Goal: Information Seeking & Learning: Learn about a topic

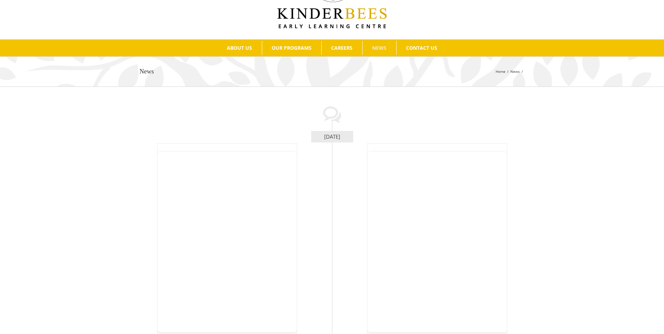
scroll to position [70, 0]
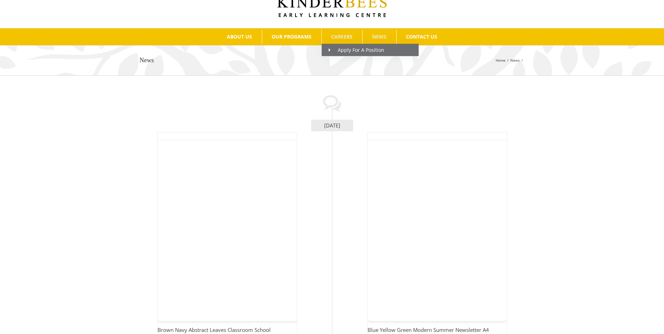
click at [344, 34] on span "CAREERS" at bounding box center [341, 36] width 21 height 5
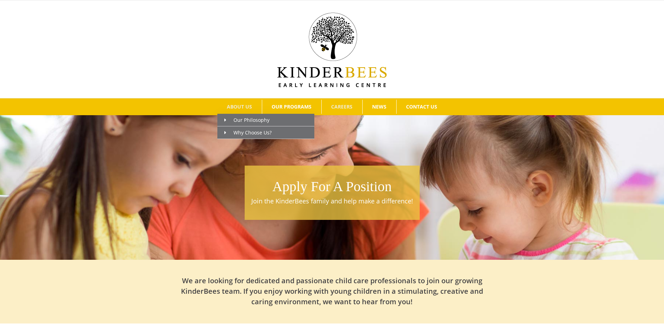
click at [241, 105] on span "ABOUT US" at bounding box center [239, 106] width 25 height 5
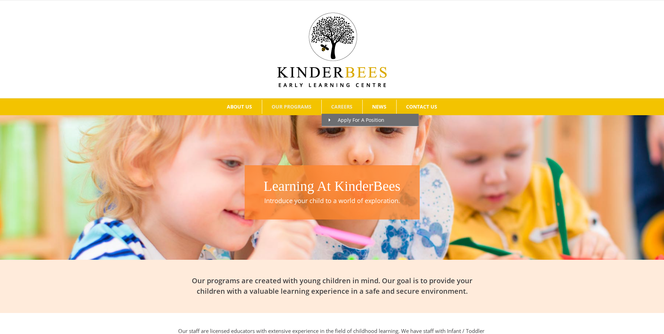
click at [342, 103] on link "CAREERS" at bounding box center [342, 107] width 41 height 14
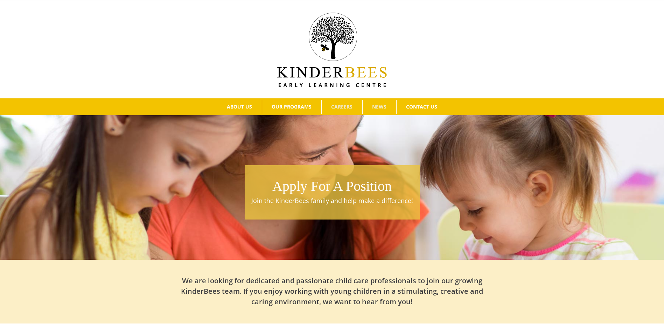
click at [385, 104] on span "NEWS" at bounding box center [379, 106] width 14 height 5
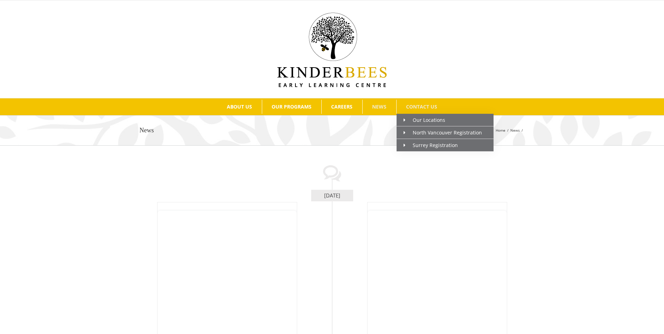
click at [418, 105] on span "CONTACT US" at bounding box center [421, 106] width 31 height 5
click at [425, 119] on span "Our Locations" at bounding box center [425, 120] width 42 height 7
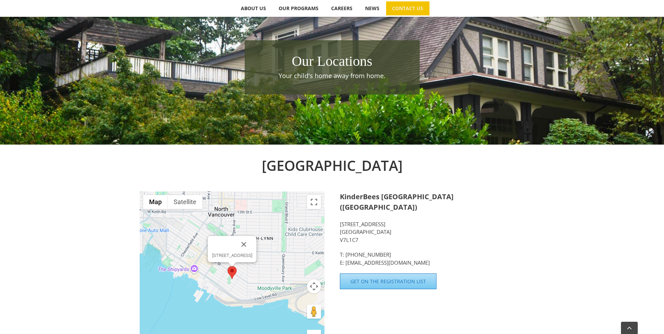
scroll to position [25, 0]
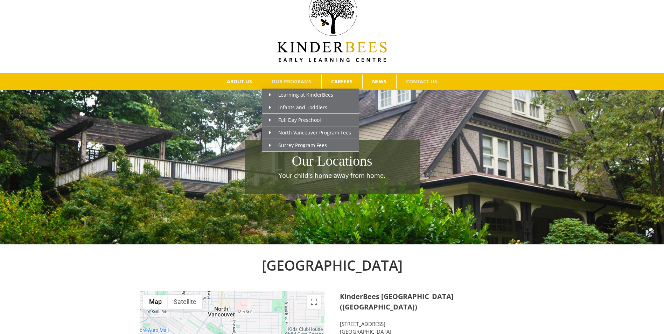
click at [292, 81] on span "OUR PROGRAMS" at bounding box center [292, 81] width 40 height 5
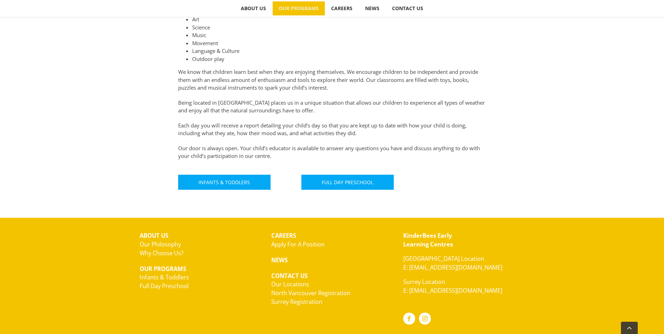
scroll to position [385, 0]
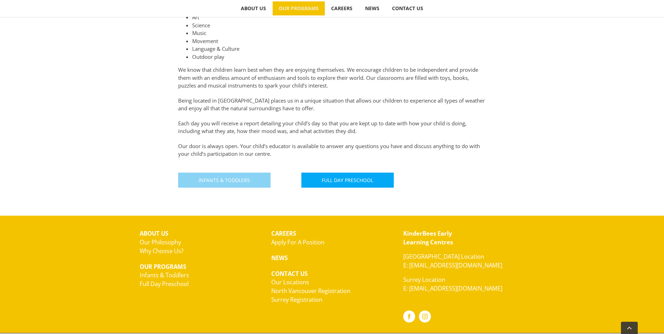
click at [222, 179] on span "Infants & Toddlers" at bounding box center [224, 180] width 51 height 6
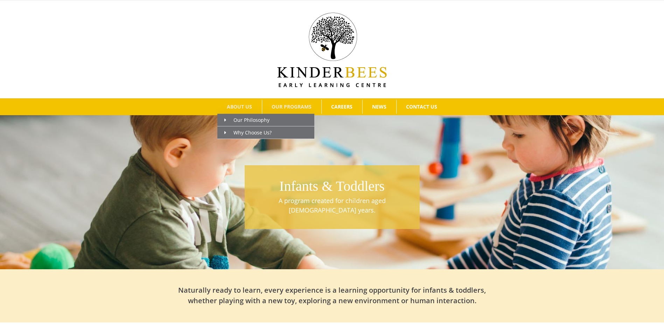
click at [239, 104] on span "ABOUT US" at bounding box center [239, 106] width 25 height 5
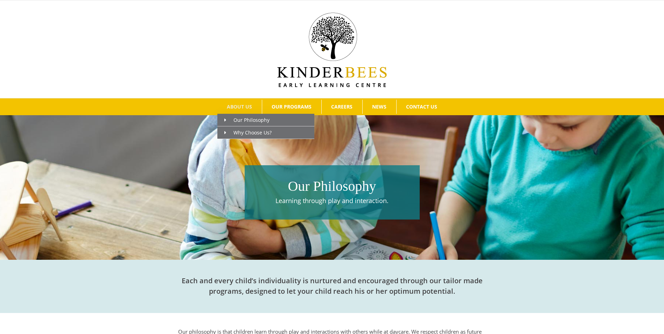
click at [248, 106] on span "ABOUT US" at bounding box center [239, 106] width 25 height 5
click at [249, 131] on span "Why Choose Us?" at bounding box center [248, 132] width 47 height 7
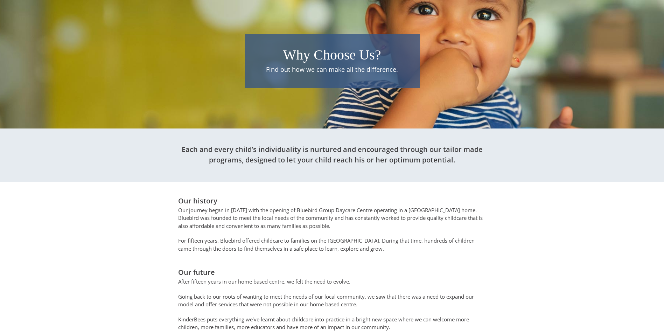
scroll to position [20, 0]
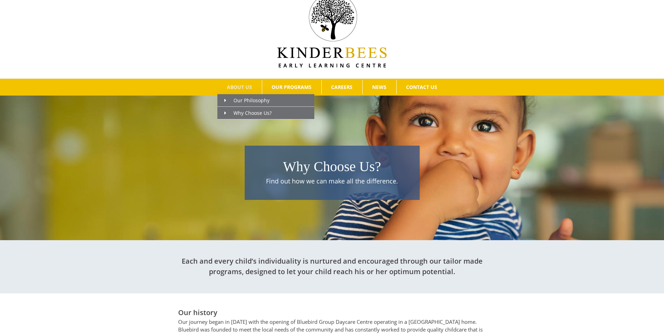
click at [244, 85] on span "ABOUT US" at bounding box center [239, 87] width 25 height 5
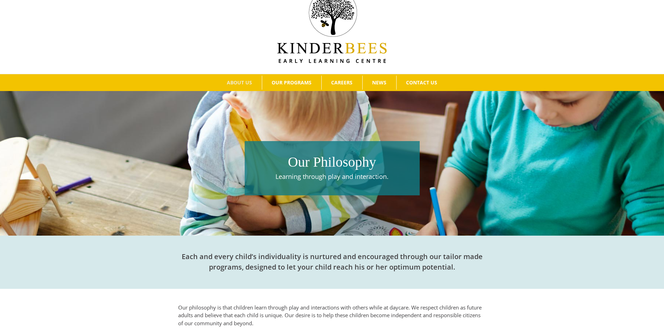
scroll to position [35, 0]
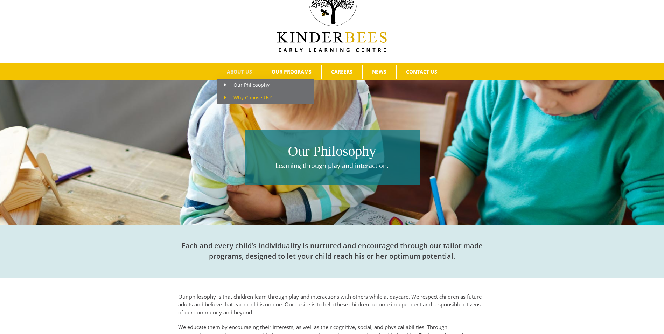
click at [246, 99] on span "Why Choose Us?" at bounding box center [248, 97] width 47 height 7
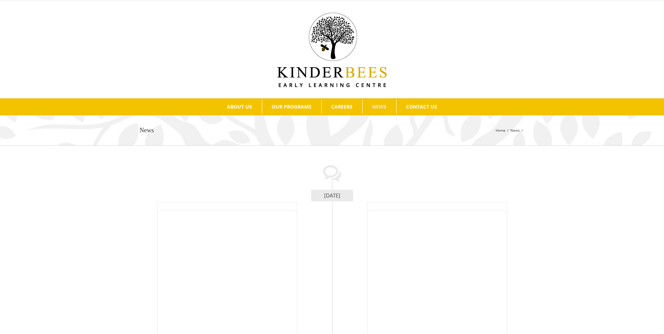
click at [437, 76] on div at bounding box center [332, 49] width 643 height 76
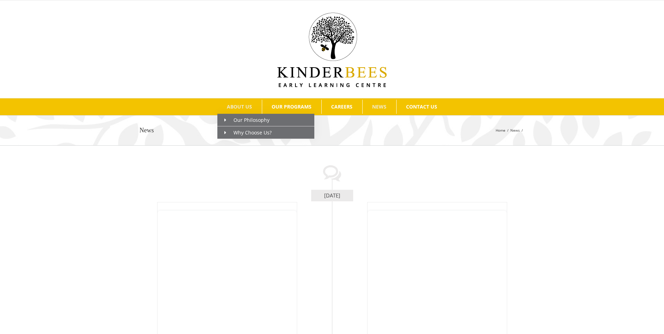
click at [238, 108] on span "ABOUT US" at bounding box center [239, 106] width 25 height 5
click at [241, 120] on span "Our Philosophy" at bounding box center [247, 120] width 45 height 7
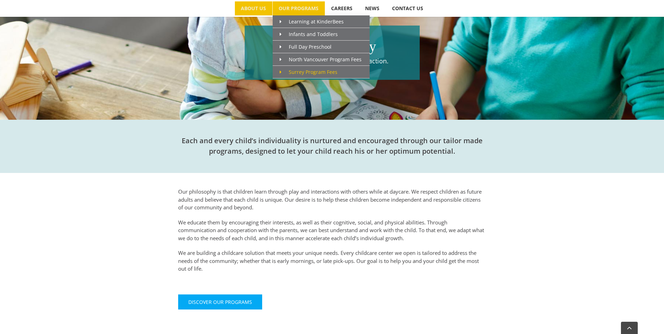
click at [322, 74] on span "Surrey Program Fees" at bounding box center [309, 72] width 58 height 7
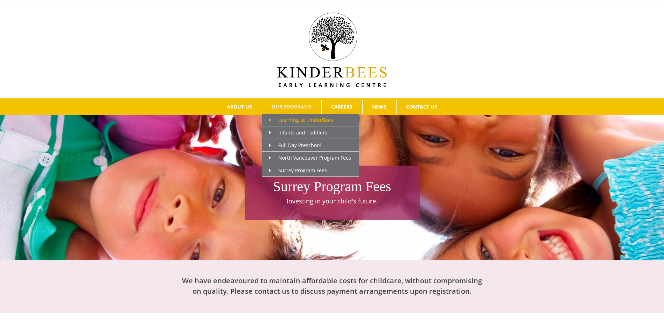
click at [289, 119] on span "Learning at KinderBees" at bounding box center [301, 120] width 64 height 7
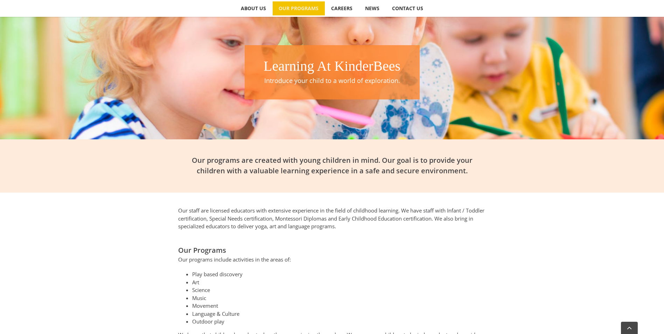
scroll to position [105, 0]
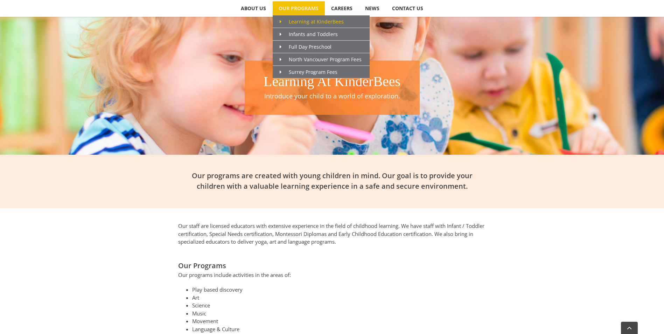
click at [304, 23] on span "Learning at KinderBees" at bounding box center [312, 21] width 64 height 7
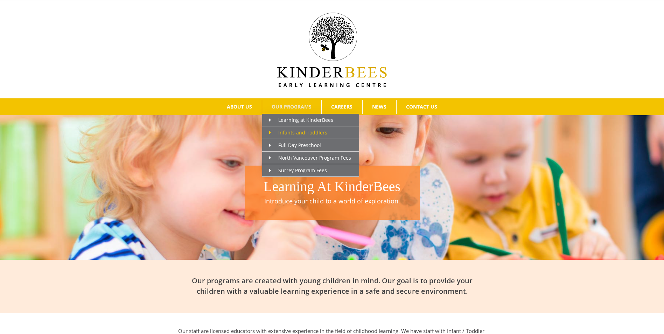
click at [299, 132] on span "Infants and Toddlers" at bounding box center [298, 132] width 58 height 7
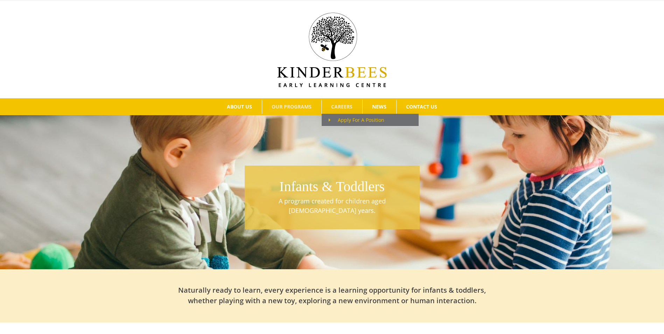
click at [340, 120] on span "Apply For A Position" at bounding box center [357, 120] width 56 height 7
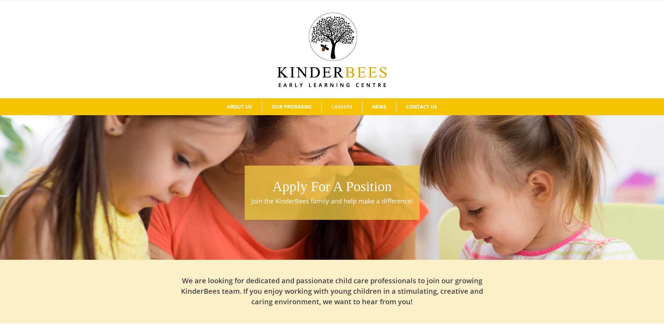
click at [380, 106] on span "NEWS" at bounding box center [379, 106] width 14 height 5
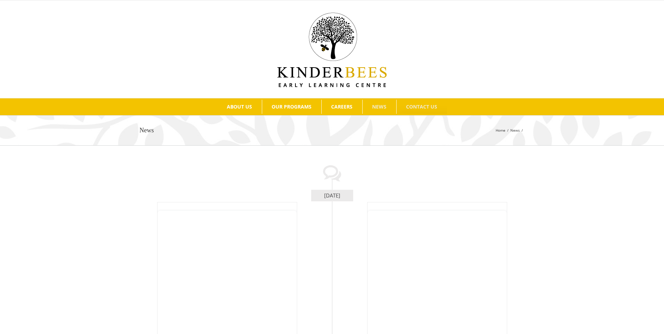
click at [418, 105] on span "CONTACT US" at bounding box center [421, 106] width 31 height 5
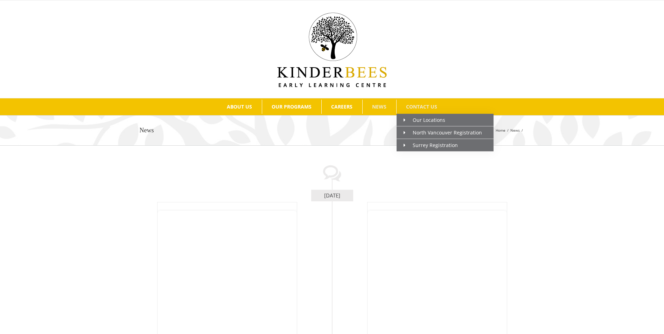
click at [424, 106] on span "CONTACT US" at bounding box center [421, 106] width 31 height 5
click at [421, 119] on span "Our Locations" at bounding box center [425, 120] width 42 height 7
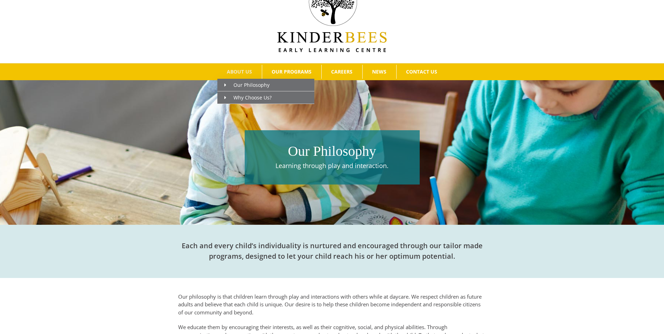
click at [243, 70] on span "ABOUT US" at bounding box center [239, 71] width 25 height 5
click at [246, 85] on span "Our Philosophy" at bounding box center [247, 85] width 45 height 7
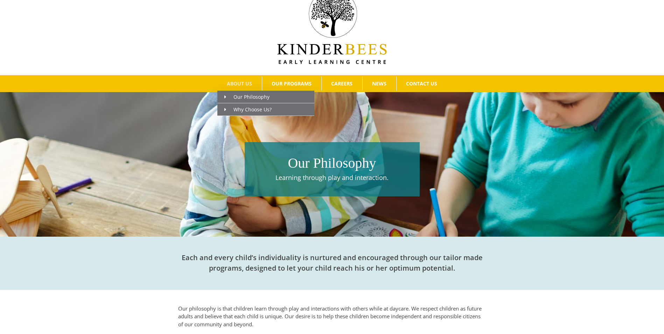
scroll to position [35, 0]
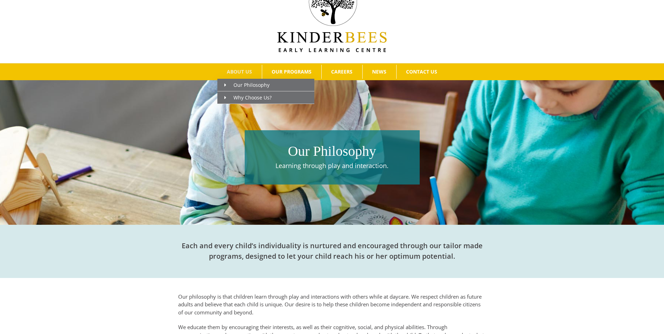
click at [241, 73] on span "ABOUT US" at bounding box center [239, 71] width 25 height 5
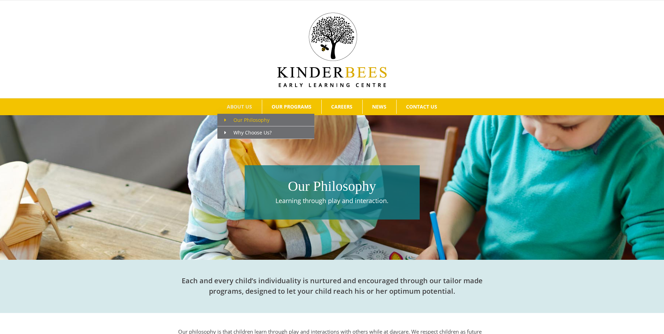
click at [240, 120] on span "Our Philosophy" at bounding box center [247, 120] width 45 height 7
click at [242, 105] on span "ABOUT US" at bounding box center [239, 106] width 25 height 5
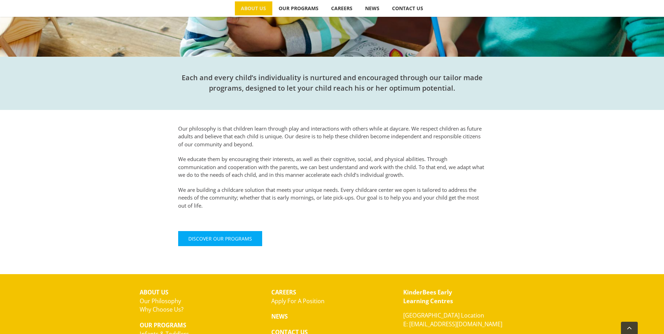
scroll to position [279, 0]
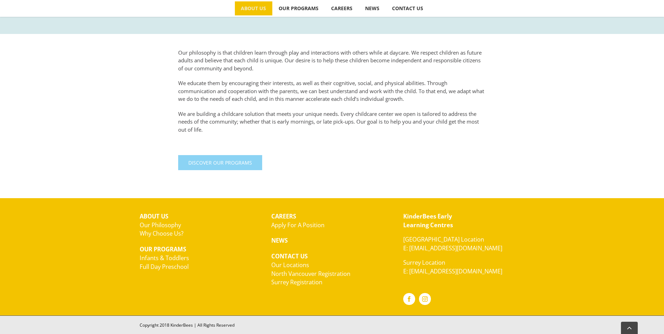
click at [224, 161] on span "Discover Our Programs" at bounding box center [220, 163] width 64 height 6
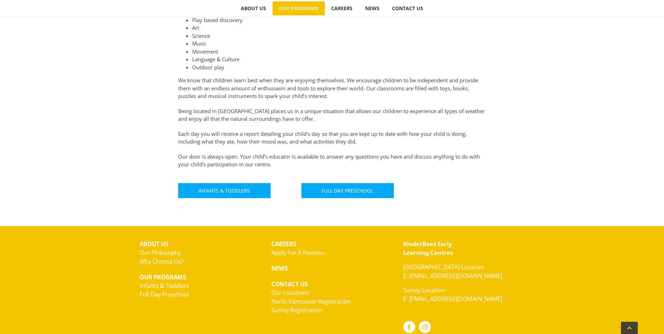
scroll to position [403, 0]
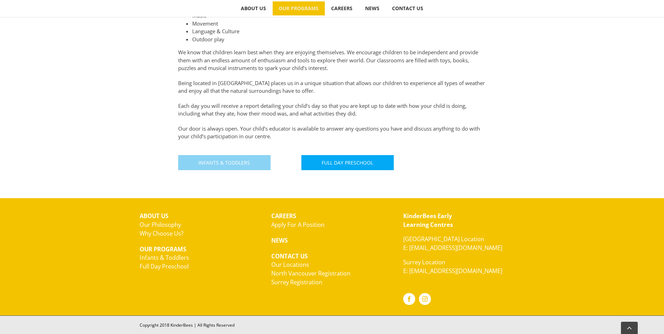
click at [234, 164] on span "Infants & Toddlers" at bounding box center [224, 163] width 51 height 6
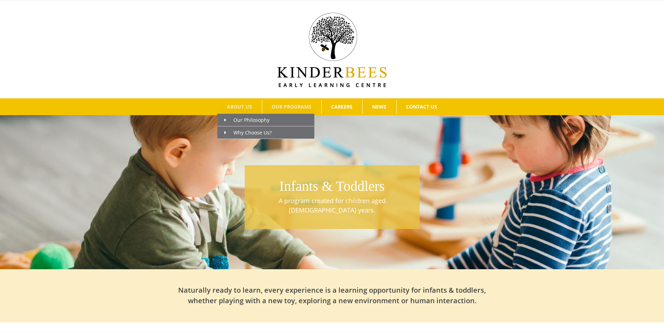
click at [235, 108] on span "ABOUT US" at bounding box center [239, 106] width 25 height 5
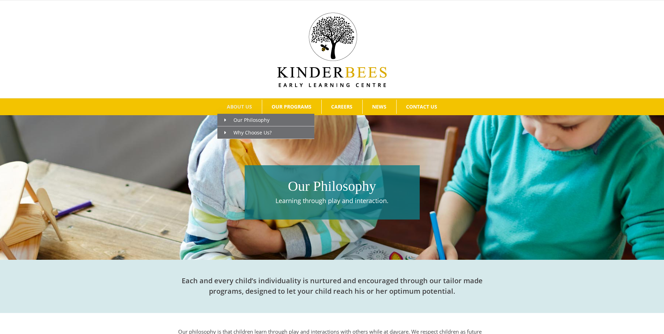
click at [243, 107] on span "ABOUT US" at bounding box center [239, 106] width 25 height 5
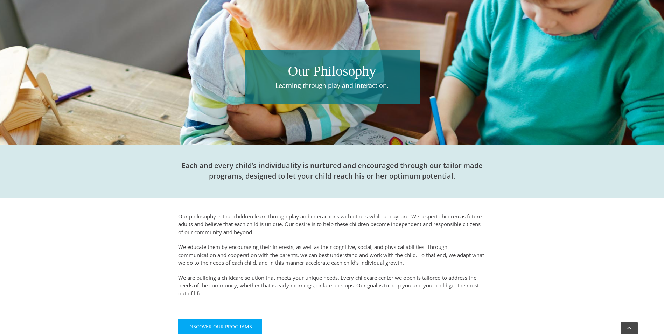
scroll to position [70, 0]
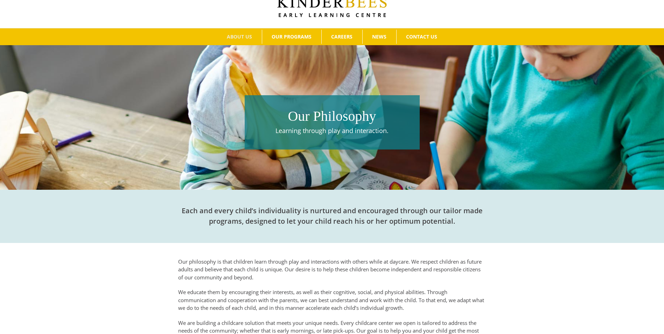
drag, startPoint x: 595, startPoint y: 268, endPoint x: 590, endPoint y: 259, distance: 10.7
click at [596, 268] on div "Our philosophy is that children learn through play and interactions with others…" at bounding box center [332, 318] width 664 height 151
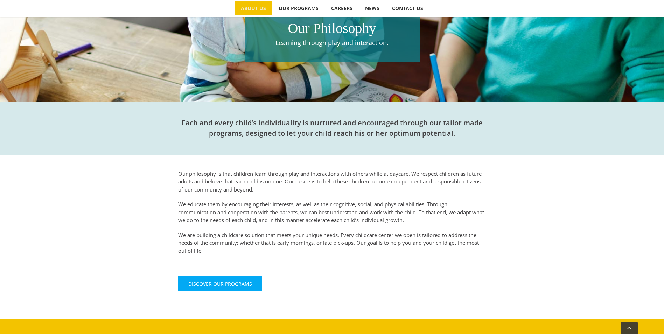
scroll to position [175, 0]
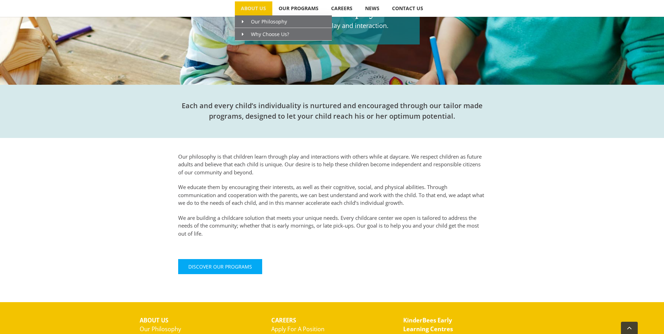
click at [255, 9] on span "ABOUT US" at bounding box center [253, 8] width 25 height 5
click at [267, 35] on span "Why Choose Us?" at bounding box center [265, 34] width 47 height 7
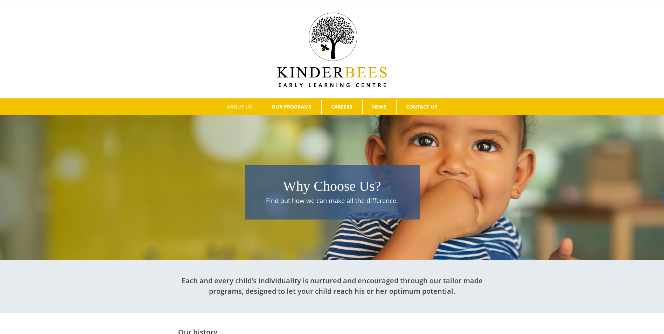
click at [594, 72] on div at bounding box center [332, 49] width 643 height 76
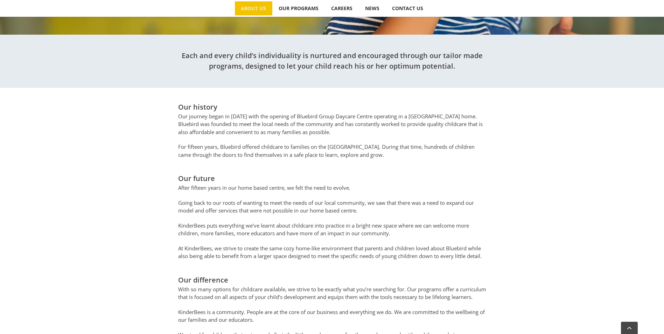
scroll to position [175, 0]
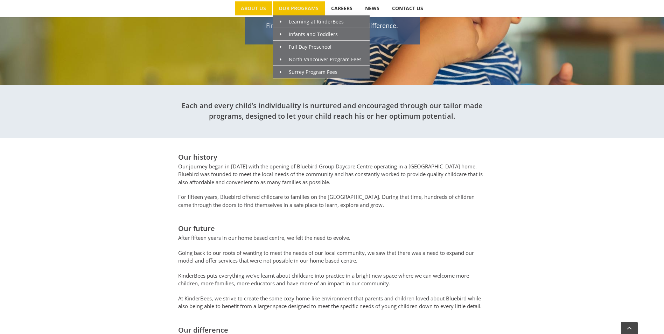
click at [302, 9] on span "OUR PROGRAMS" at bounding box center [299, 8] width 40 height 5
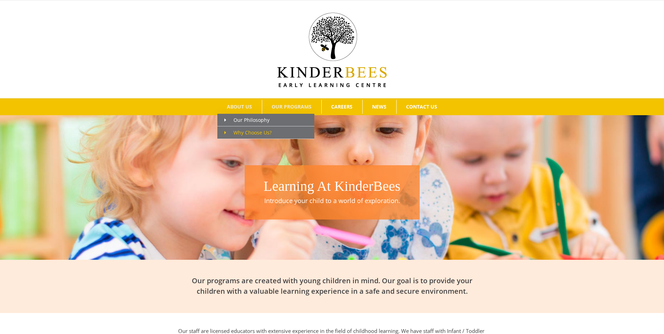
click at [251, 132] on span "Why Choose Us?" at bounding box center [248, 132] width 47 height 7
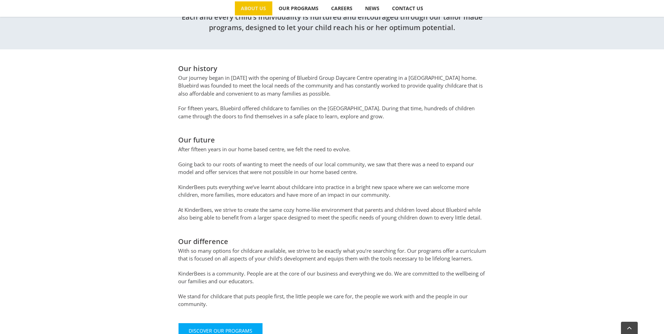
scroll to position [265, 0]
click at [603, 131] on div "Our history Our journey began in [DATE] with the opening of Bluebird Group Dayc…" at bounding box center [332, 199] width 664 height 303
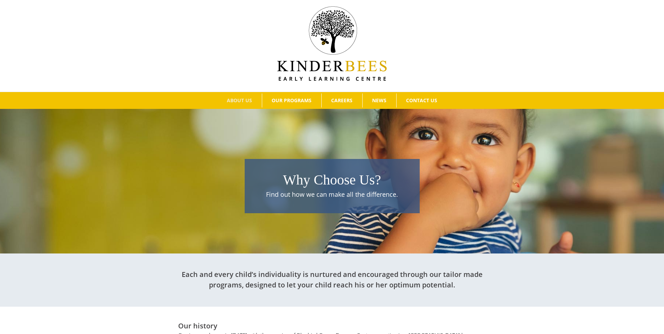
scroll to position [0, 0]
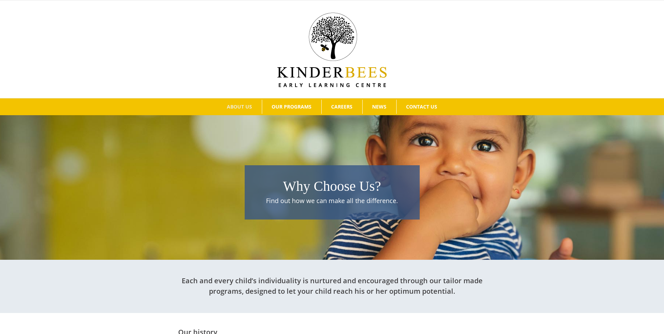
click at [154, 22] on div at bounding box center [332, 49] width 643 height 76
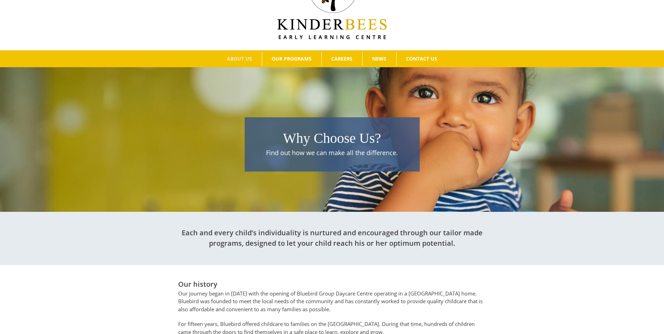
scroll to position [70, 0]
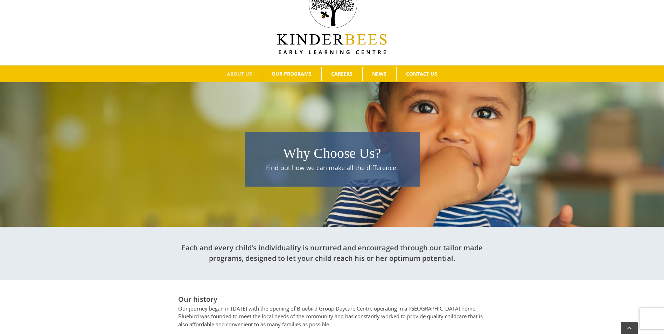
scroll to position [0, 0]
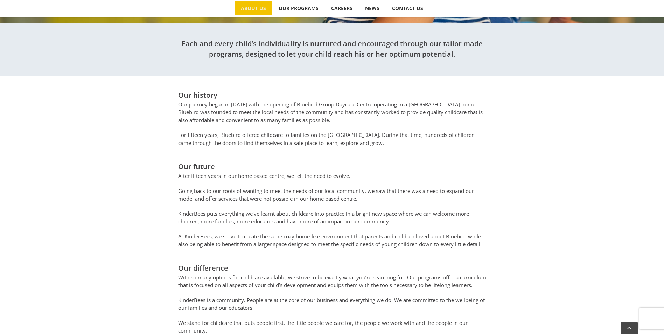
scroll to position [245, 0]
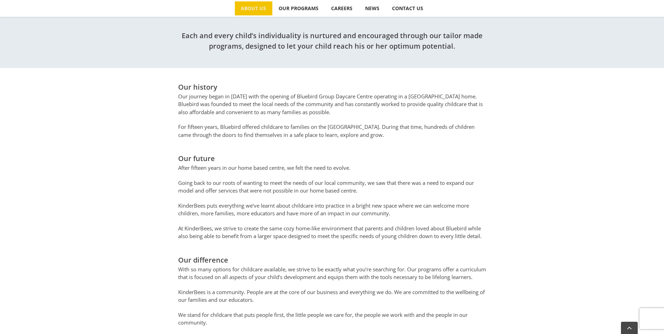
click at [289, 126] on p "For fifteen years, Bluebird offered childcare to families on the North Shore. D…" at bounding box center [332, 131] width 308 height 16
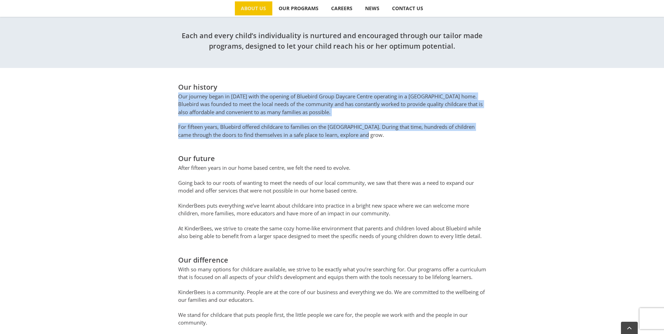
drag, startPoint x: 372, startPoint y: 136, endPoint x: 169, endPoint y: 98, distance: 206.4
click at [169, 98] on div "Our history Our journey began in 2004 with the opening of Bluebird Group Daycar…" at bounding box center [332, 223] width 385 height 282
drag, startPoint x: 169, startPoint y: 98, endPoint x: 240, endPoint y: 110, distance: 71.5
copy div "Our journey began in 2004 with the opening of Bluebird Group Daycare Centre ope…"
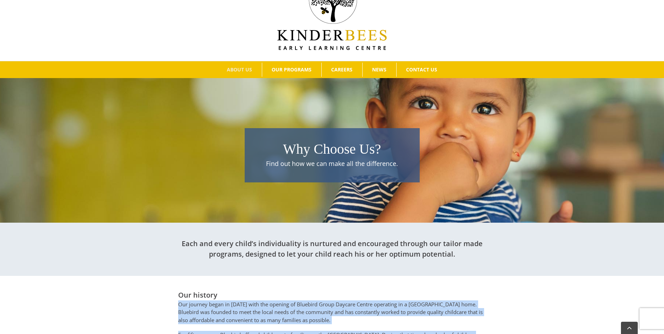
scroll to position [35, 0]
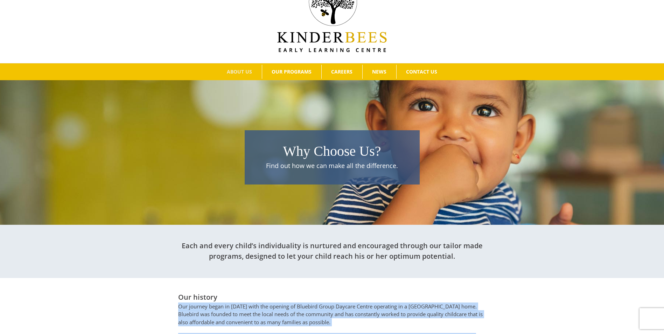
click at [647, 164] on div "Why Choose Us? Find out how we can make all the difference." at bounding box center [332, 164] width 664 height 108
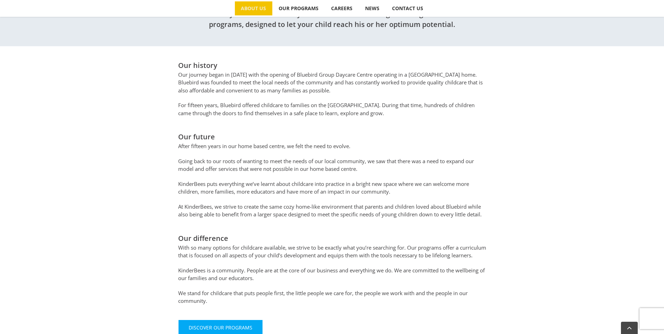
scroll to position [280, 0]
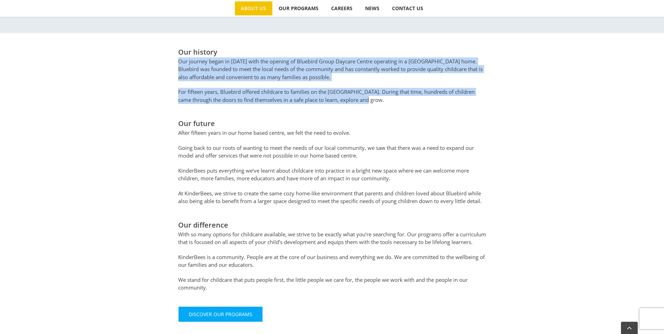
drag, startPoint x: 375, startPoint y: 100, endPoint x: 167, endPoint y: 60, distance: 211.5
click at [167, 60] on div "Our history Our journey began in 2004 with the opening of Bluebird Group Daycar…" at bounding box center [332, 188] width 385 height 282
drag, startPoint x: 167, startPoint y: 60, endPoint x: 237, endPoint y: 72, distance: 70.7
copy div "Our journey began in 2004 with the opening of Bluebird Group Daycare Centre ope…"
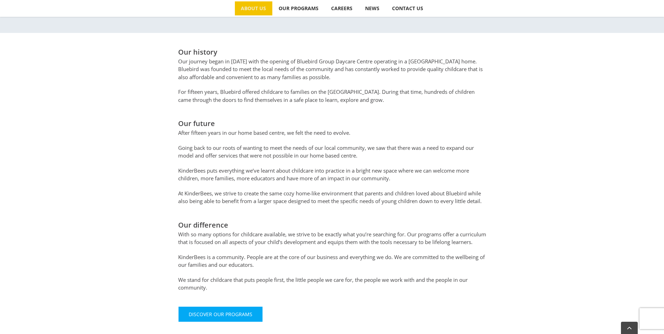
drag, startPoint x: 620, startPoint y: 168, endPoint x: 612, endPoint y: 175, distance: 10.7
click at [620, 168] on div "Our history Our journey began in 2004 with the opening of Bluebird Group Daycar…" at bounding box center [332, 184] width 664 height 303
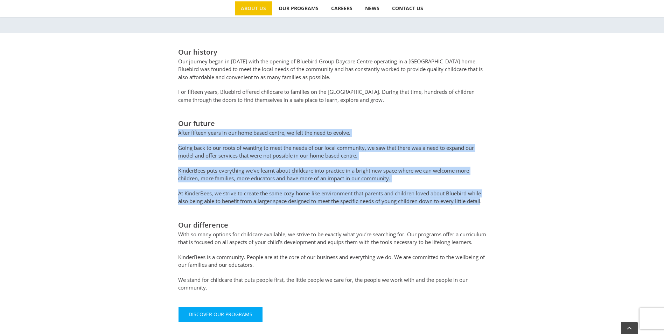
drag, startPoint x: 484, startPoint y: 201, endPoint x: 172, endPoint y: 133, distance: 320.0
click at [172, 133] on div "Our history Our journey began in 2004 with the opening of Bluebird Group Daycar…" at bounding box center [332, 188] width 385 height 282
drag, startPoint x: 172, startPoint y: 134, endPoint x: 207, endPoint y: 153, distance: 40.1
copy div "After fifteen years in our home based centre, we felt the need to evolve. Going…"
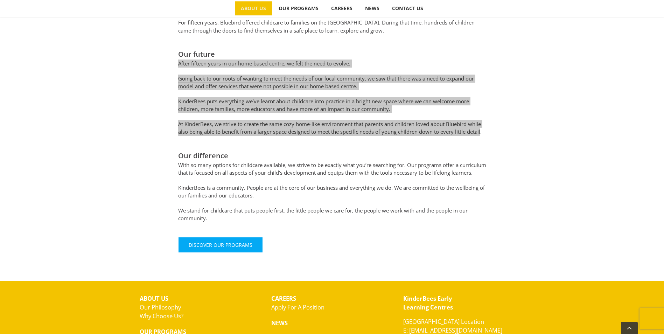
scroll to position [350, 0]
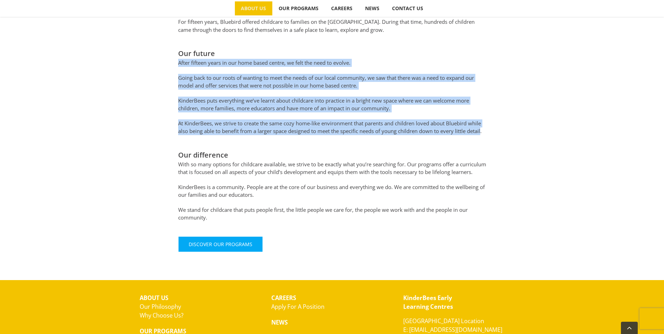
copy div "After fifteen years in our home based centre, we felt the need to evolve. Going…"
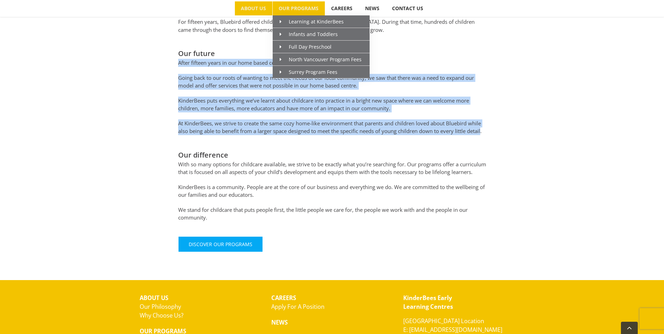
click at [298, 7] on span "OUR PROGRAMS" at bounding box center [299, 8] width 40 height 5
